Goal: Task Accomplishment & Management: Manage account settings

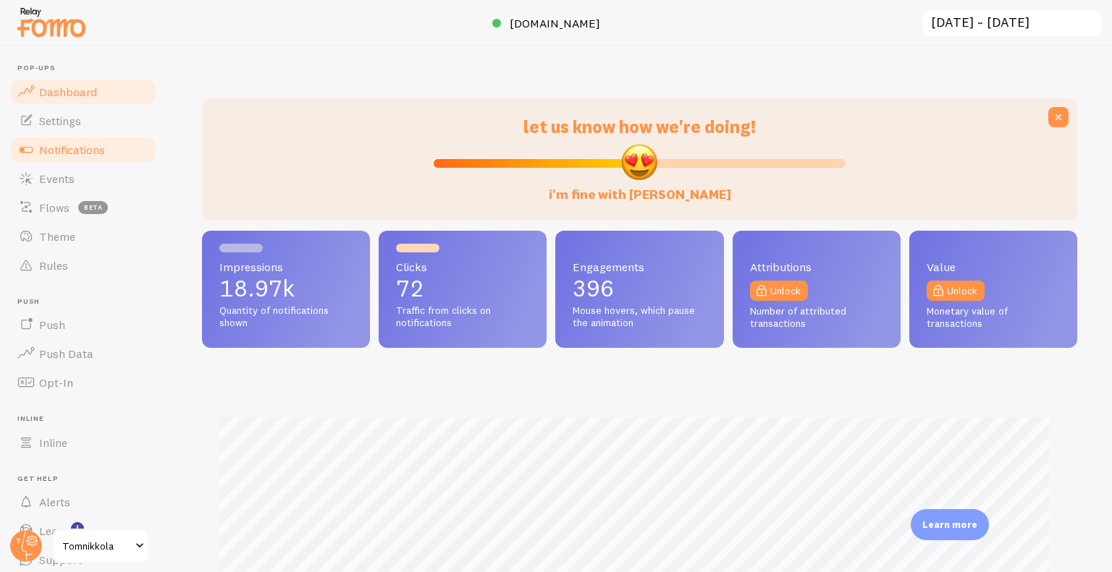
scroll to position [723296, 722812]
click at [85, 153] on span "Notifications" at bounding box center [72, 150] width 66 height 14
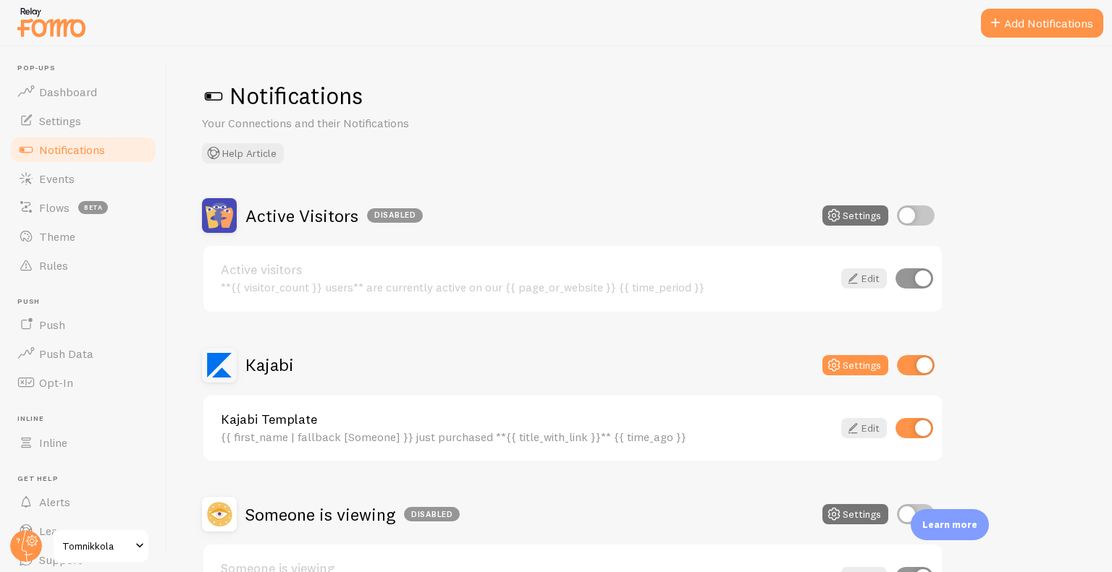
scroll to position [109, 0]
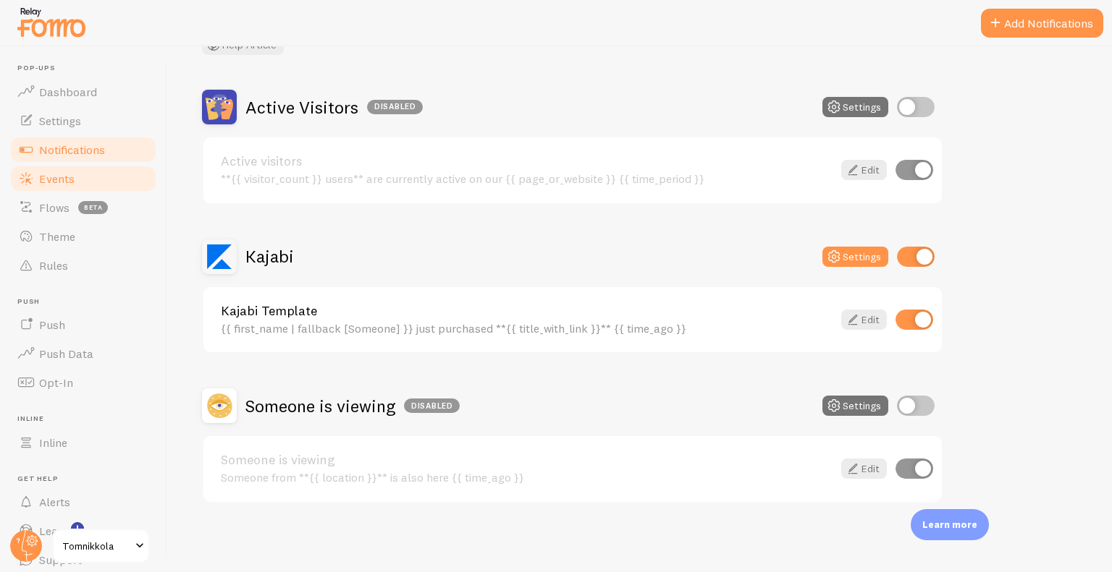
click at [102, 189] on link "Events" at bounding box center [83, 178] width 149 height 29
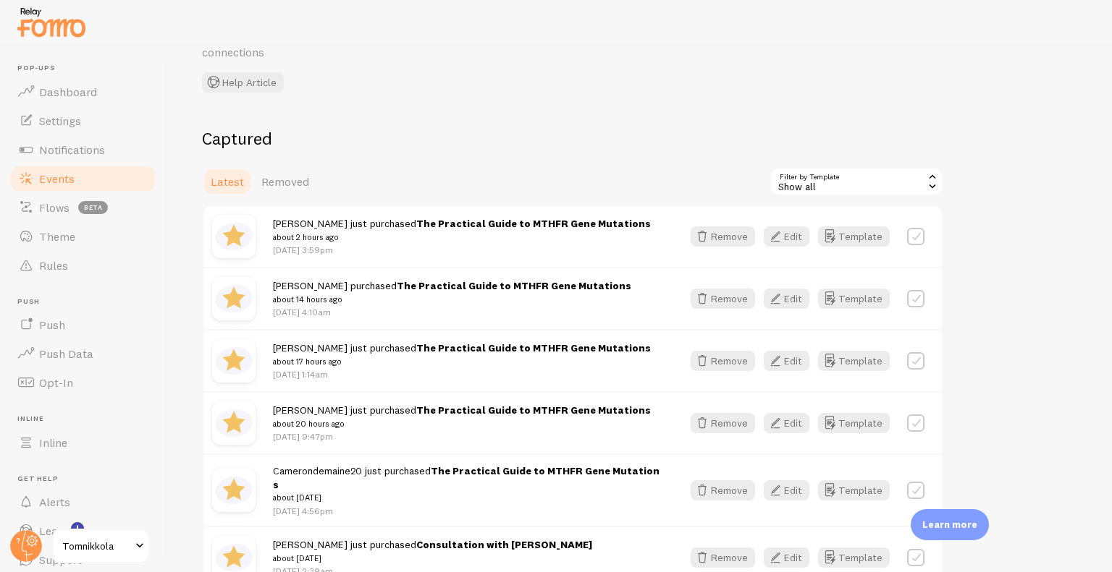
scroll to position [88, 0]
click at [64, 149] on span "Notifications" at bounding box center [72, 150] width 66 height 14
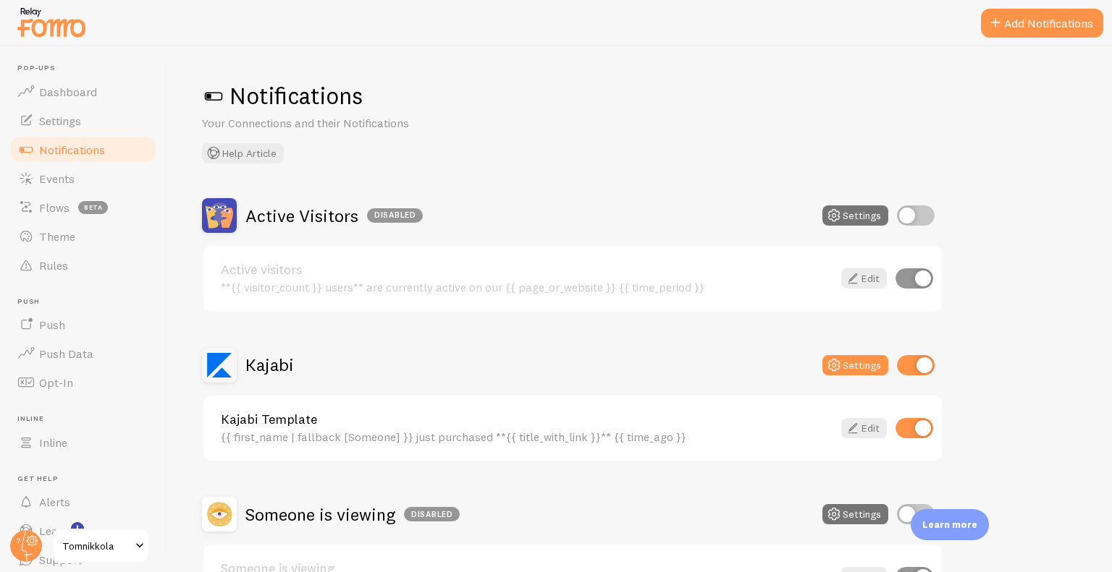
click at [284, 368] on h2 "Kajabi" at bounding box center [269, 365] width 48 height 22
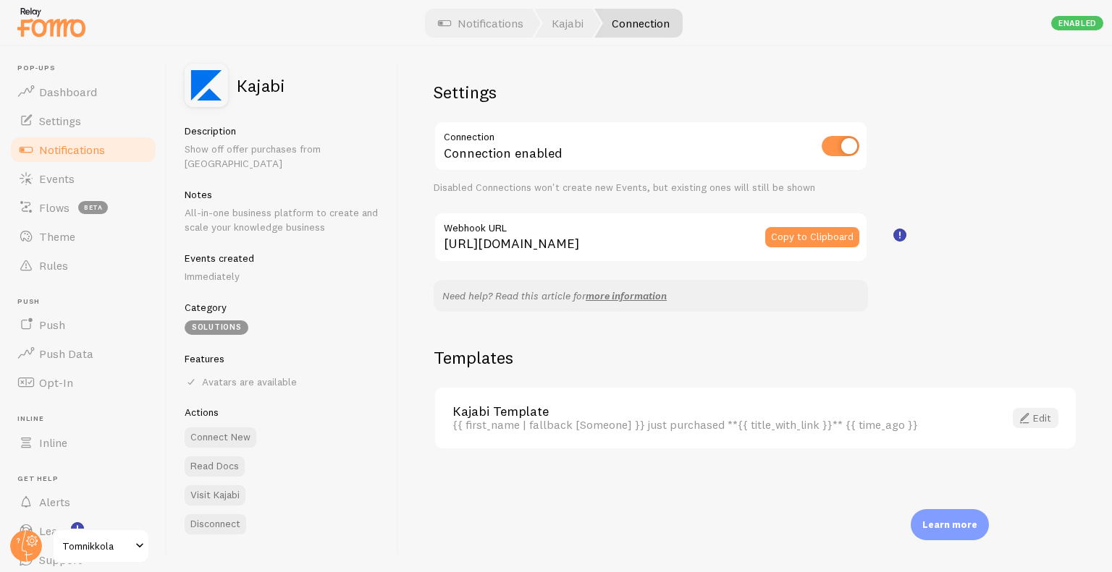
click at [1029, 420] on span at bounding box center [1023, 418] width 17 height 17
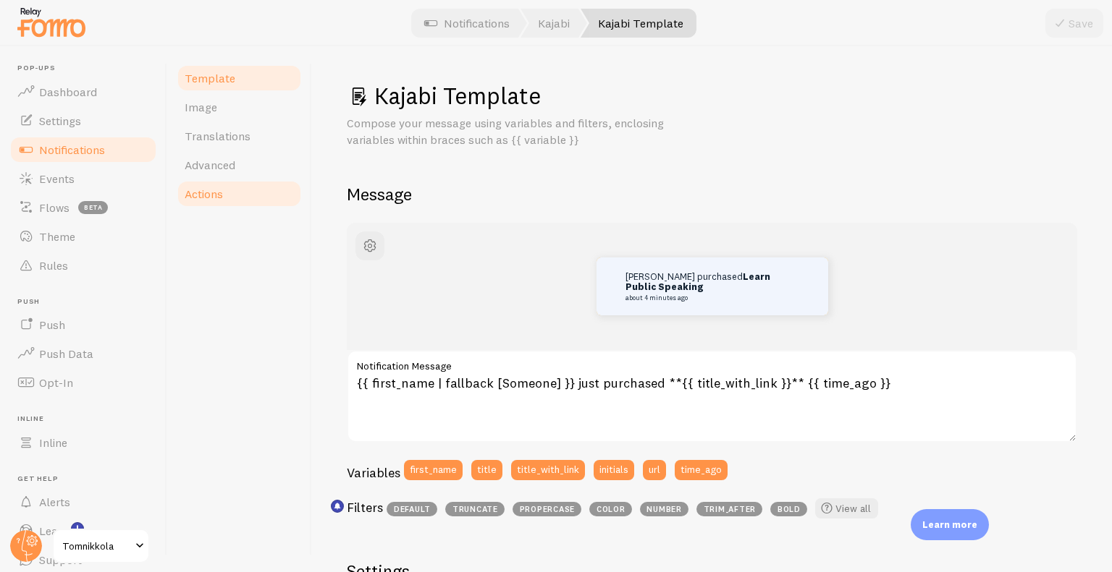
click at [247, 198] on link "Actions" at bounding box center [239, 193] width 127 height 29
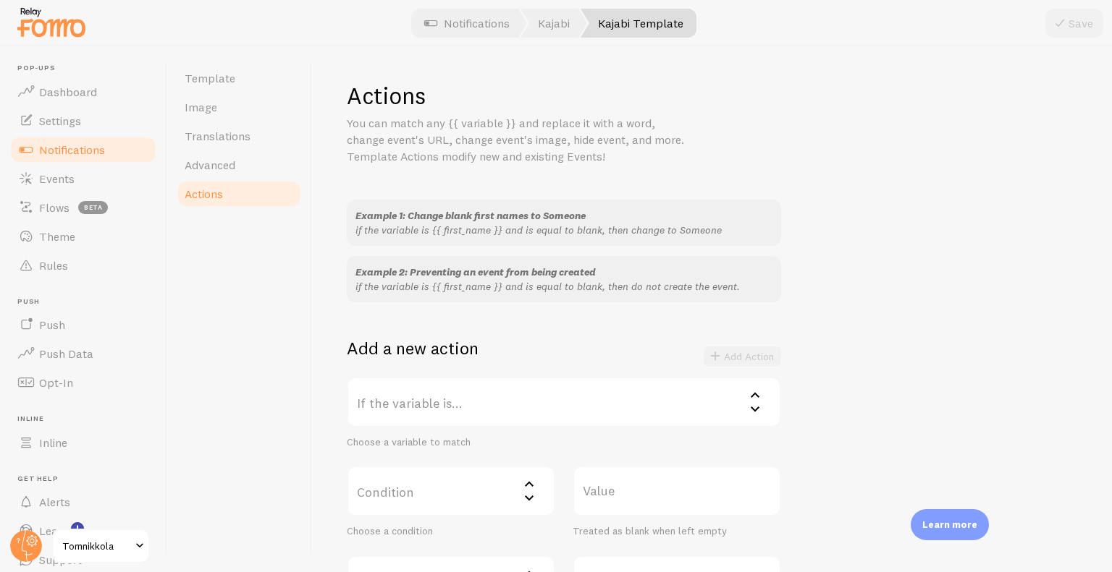
scroll to position [179, 0]
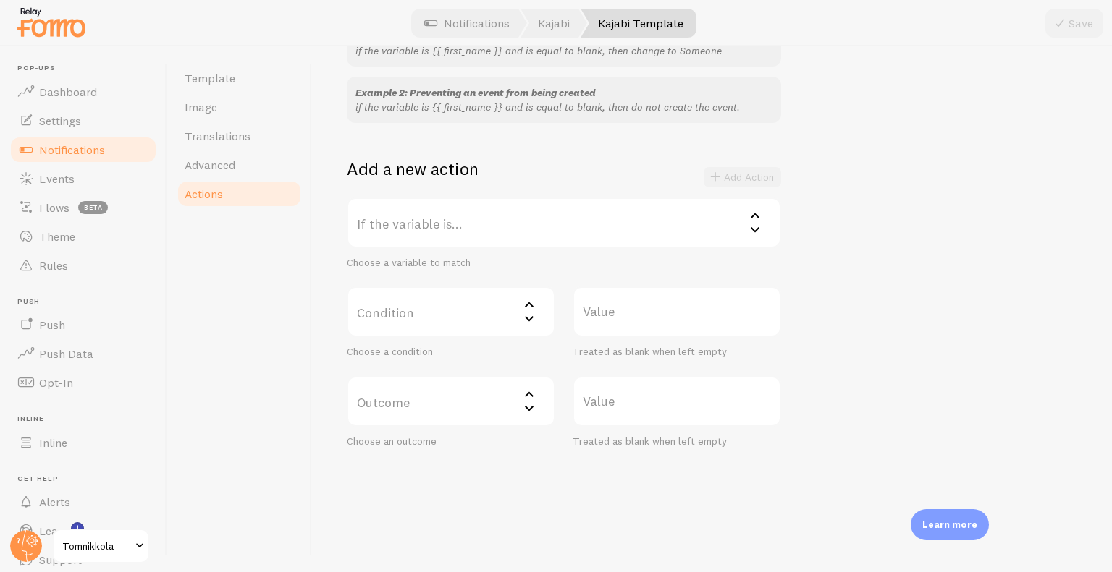
click at [373, 264] on div "Choose a variable to match" at bounding box center [564, 263] width 434 height 13
click at [101, 140] on link "Notifications" at bounding box center [83, 149] width 149 height 29
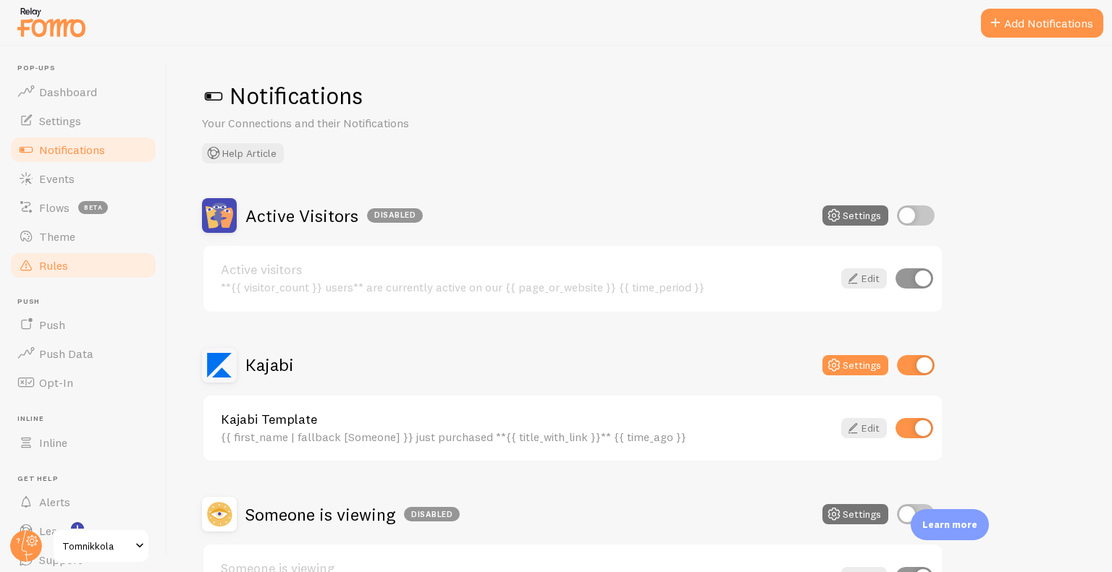
click at [94, 271] on link "Rules" at bounding box center [83, 265] width 149 height 29
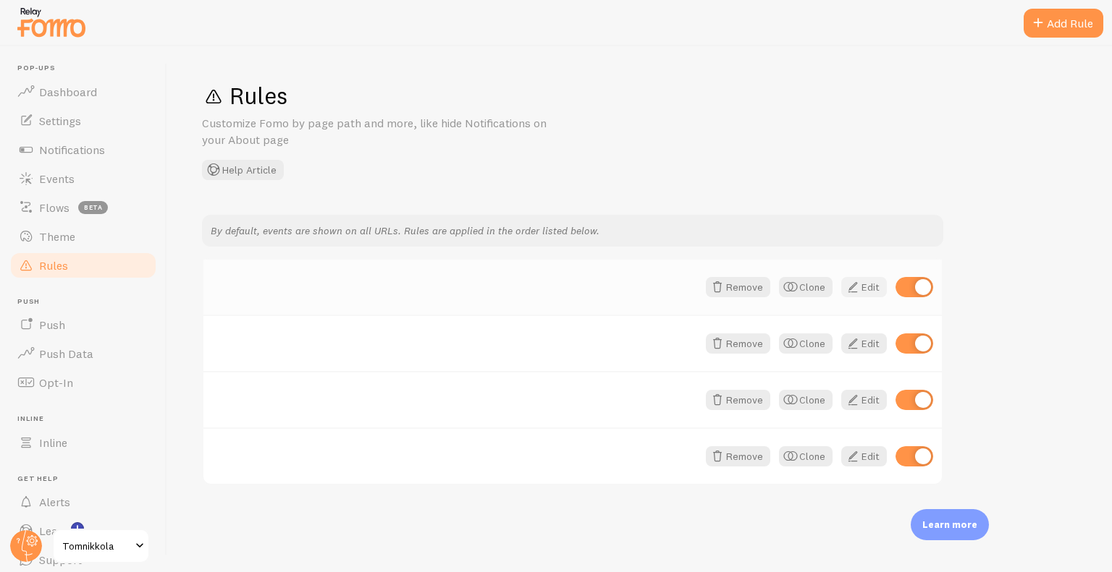
click at [860, 292] on span at bounding box center [852, 287] width 17 height 17
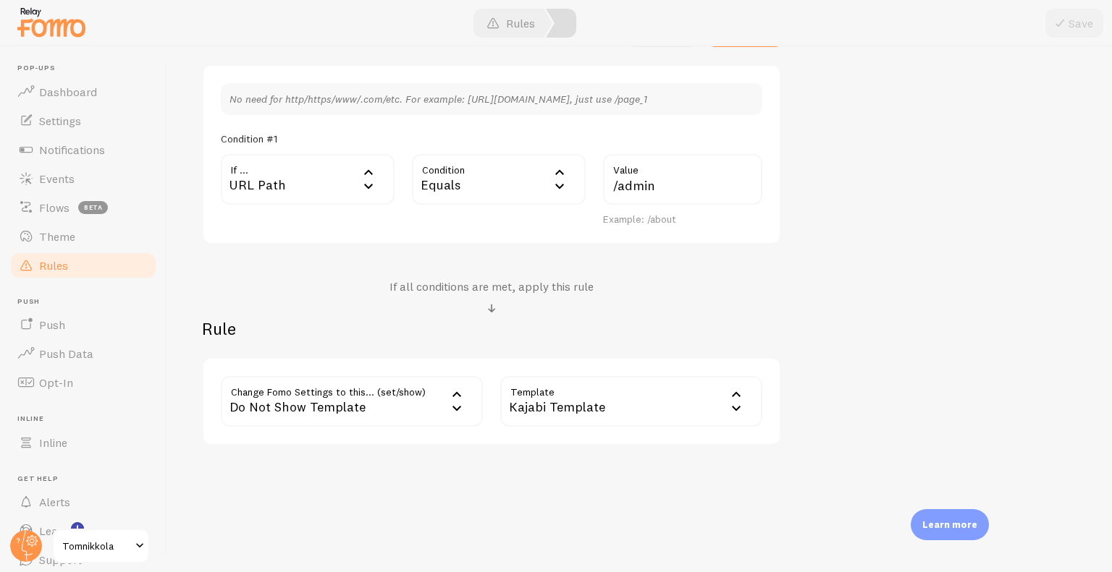
scroll to position [386, 0]
click at [89, 277] on link "Rules" at bounding box center [83, 265] width 149 height 29
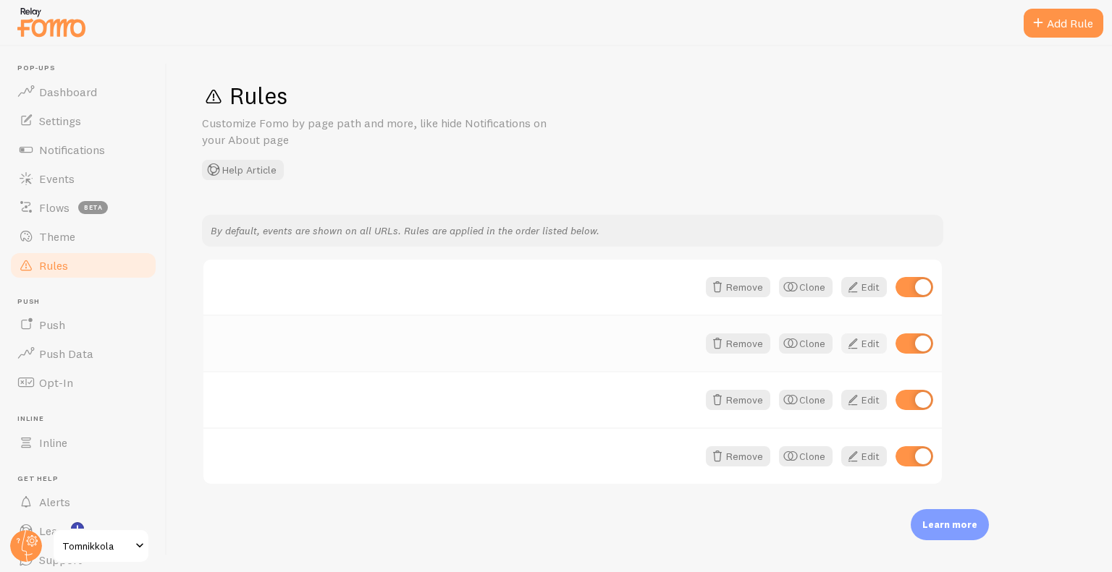
click at [871, 341] on link "Edit" at bounding box center [864, 344] width 46 height 20
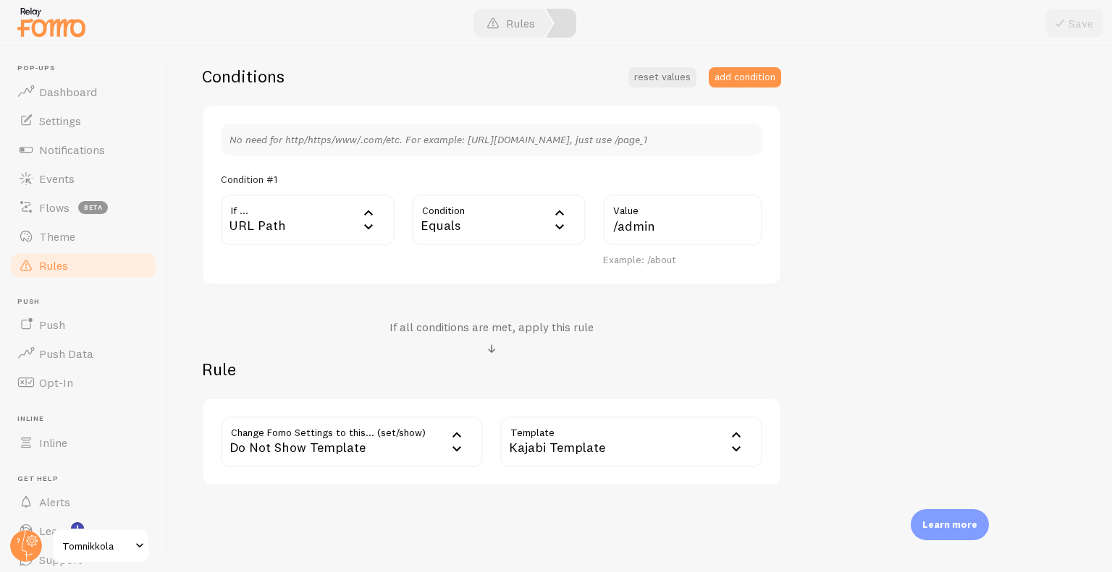
scroll to position [386, 0]
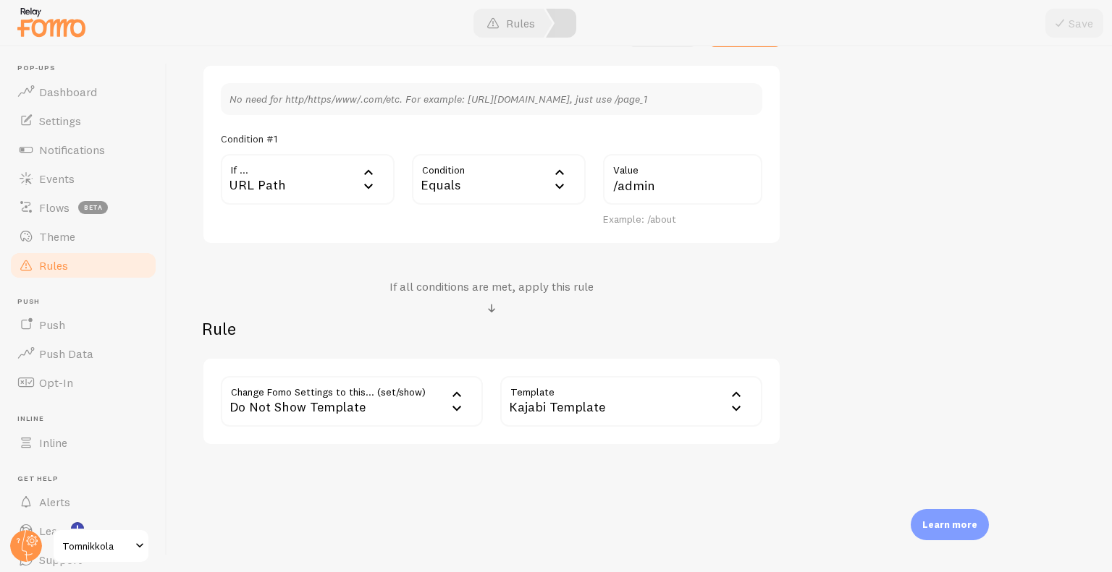
click at [95, 258] on link "Rules" at bounding box center [83, 265] width 149 height 29
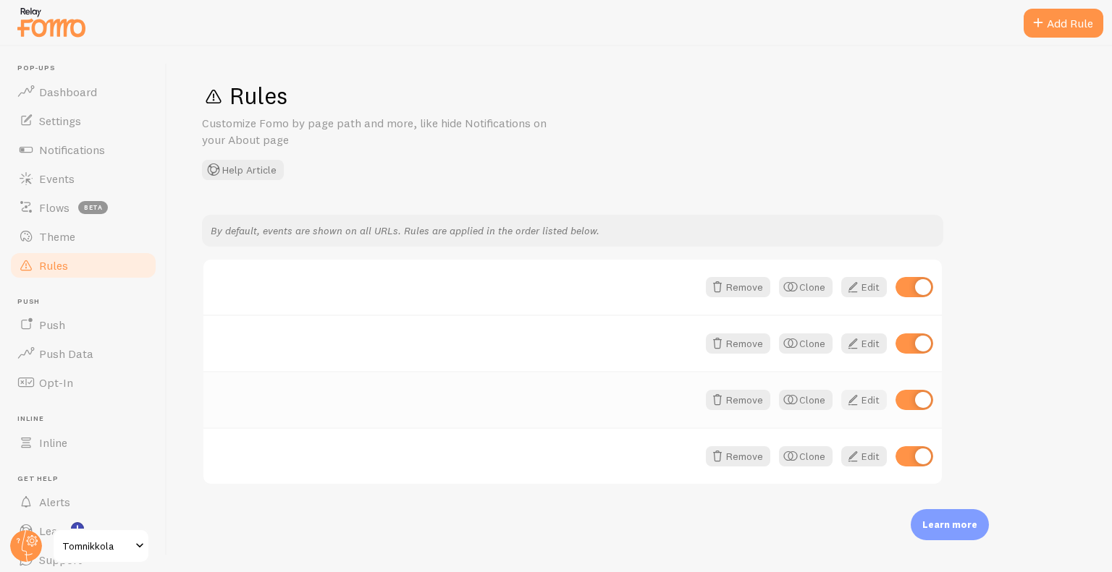
click at [861, 407] on link "Edit" at bounding box center [864, 400] width 46 height 20
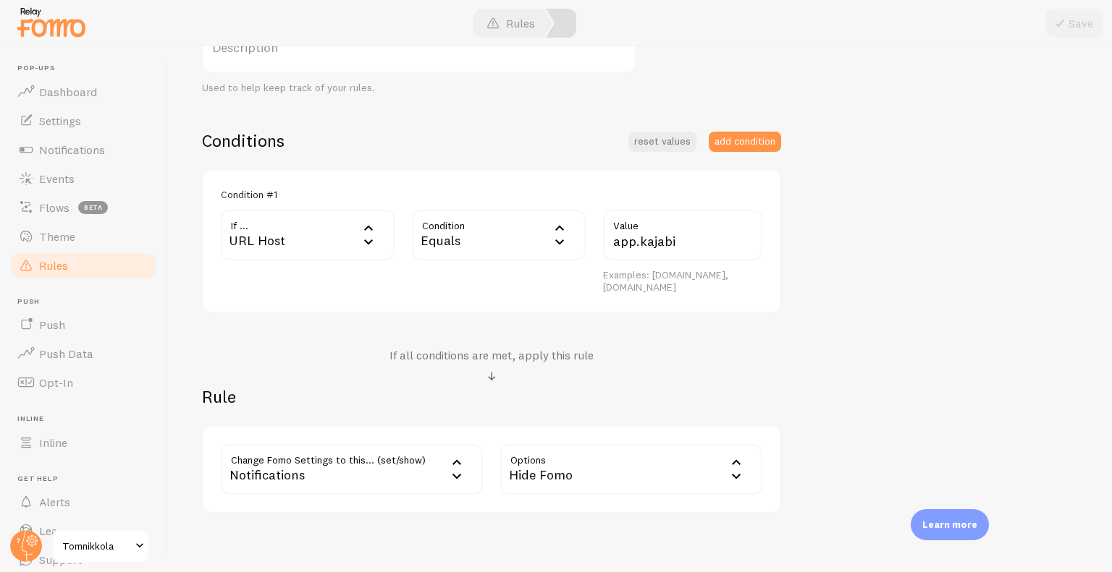
scroll to position [350, 0]
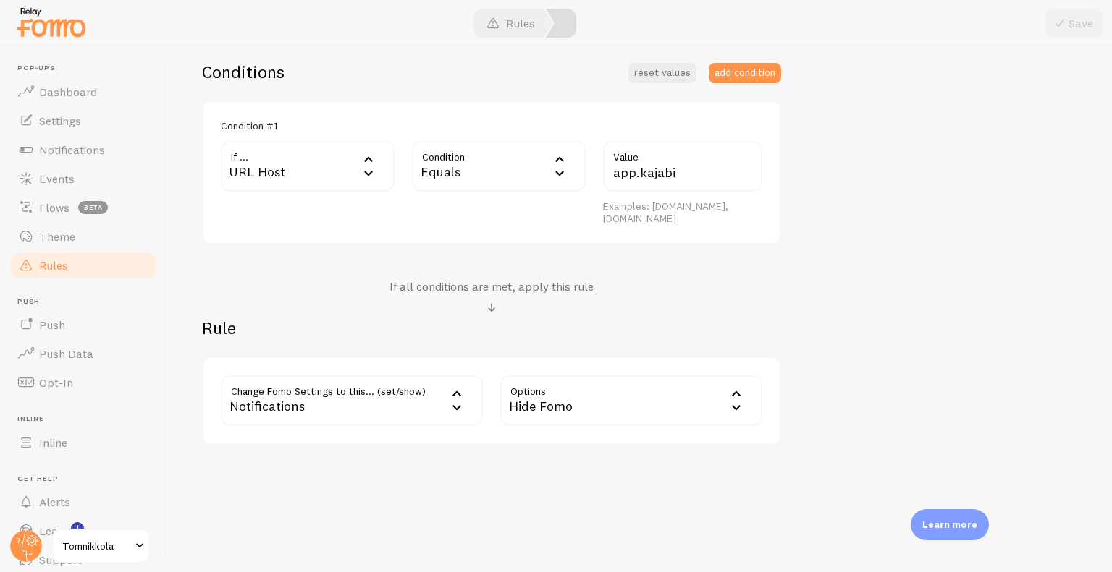
click at [96, 264] on link "Rules" at bounding box center [83, 265] width 149 height 29
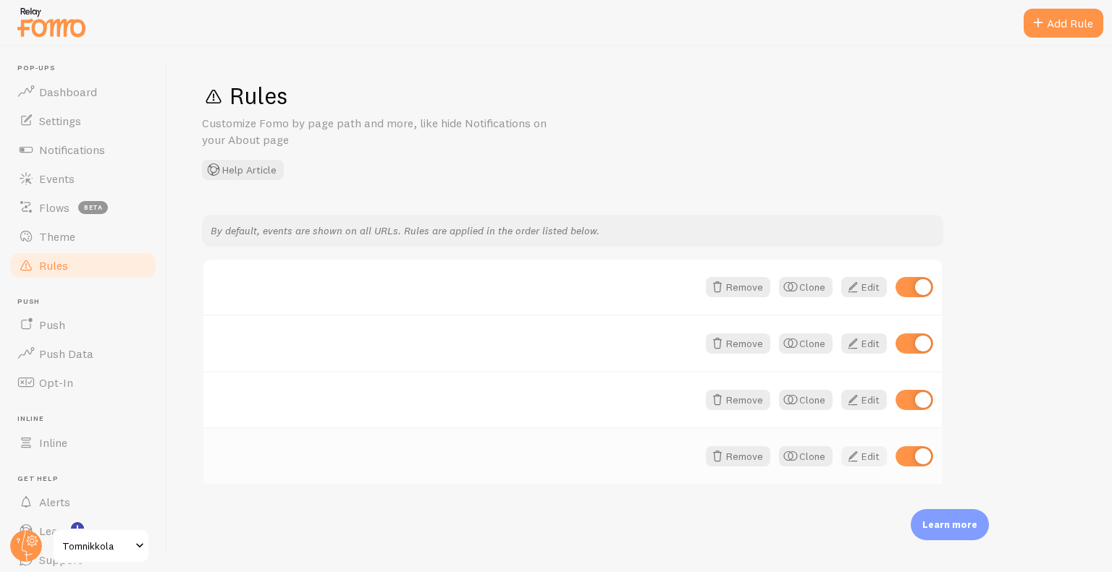
click at [852, 457] on span at bounding box center [852, 456] width 17 height 17
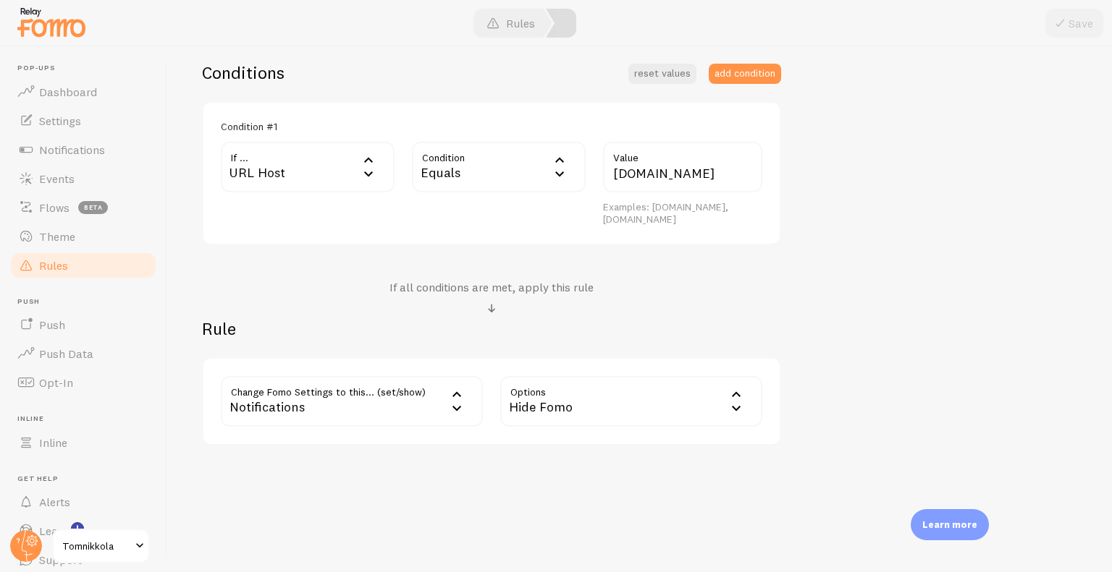
scroll to position [350, 0]
click at [88, 137] on link "Notifications" at bounding box center [83, 149] width 149 height 29
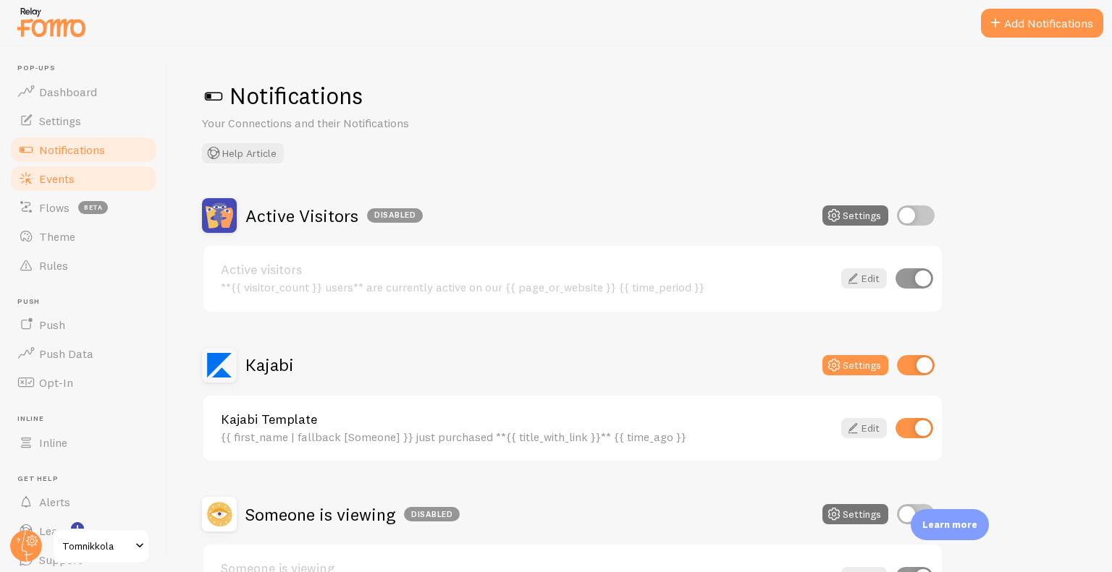
click at [90, 165] on link "Events" at bounding box center [83, 178] width 149 height 29
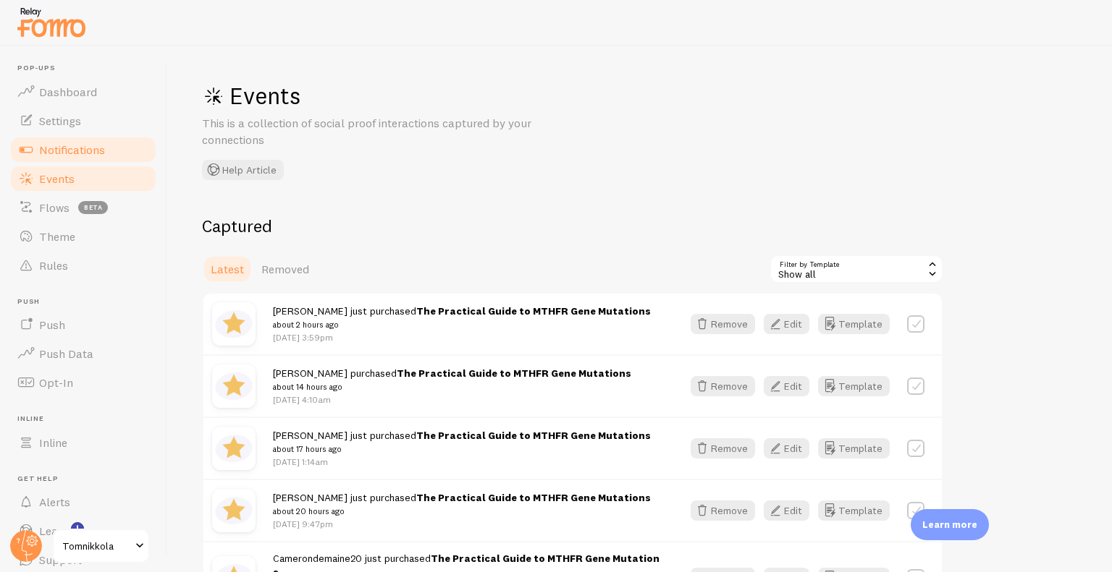
click at [143, 145] on link "Notifications" at bounding box center [83, 149] width 149 height 29
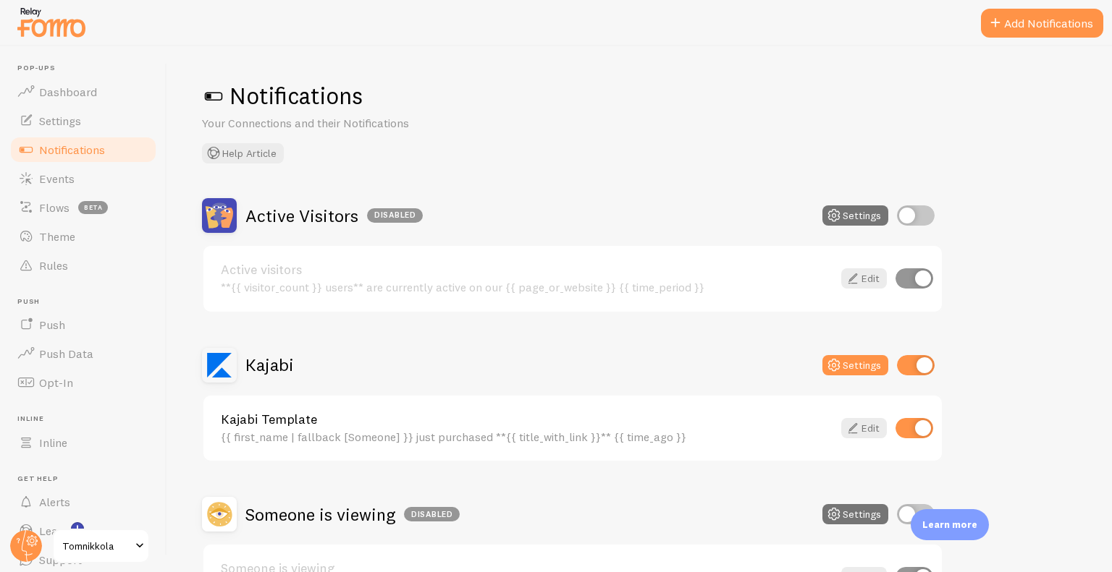
click at [291, 360] on h2 "Kajabi" at bounding box center [269, 365] width 48 height 22
